Goal: Information Seeking & Learning: Learn about a topic

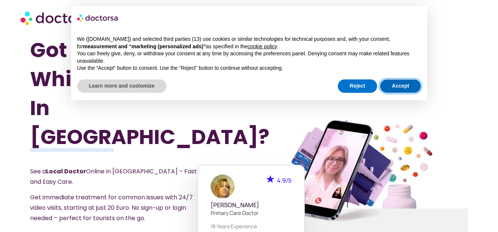
click at [398, 85] on button "Accept" at bounding box center [400, 85] width 41 height 13
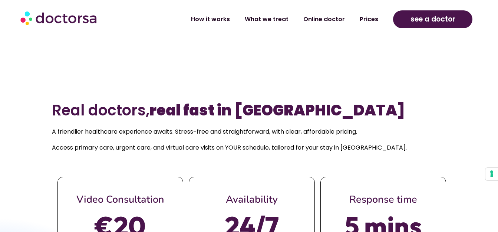
scroll to position [185, 0]
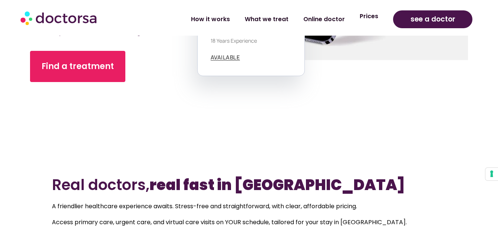
click at [373, 20] on link "Prices" at bounding box center [368, 16] width 33 height 17
click at [373, 15] on link "Prices" at bounding box center [368, 16] width 33 height 17
click at [373, 17] on link "Prices" at bounding box center [368, 16] width 33 height 17
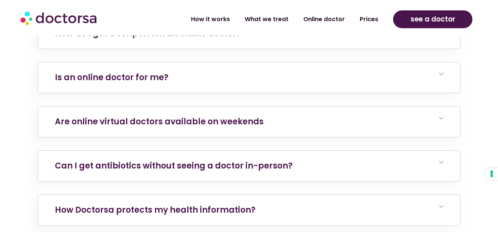
scroll to position [2818, 0]
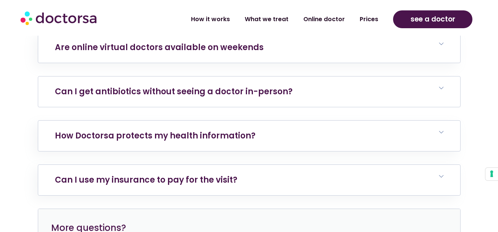
click at [232, 92] on link "Can I get antibiotics without seeing a doctor in-person?" at bounding box center [174, 91] width 238 height 11
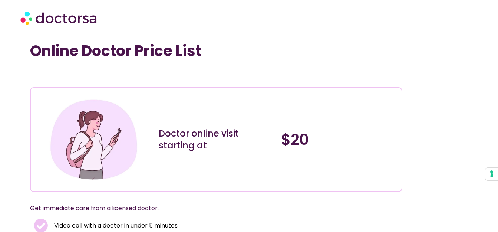
scroll to position [0, 0]
